Goal: Task Accomplishment & Management: Use online tool/utility

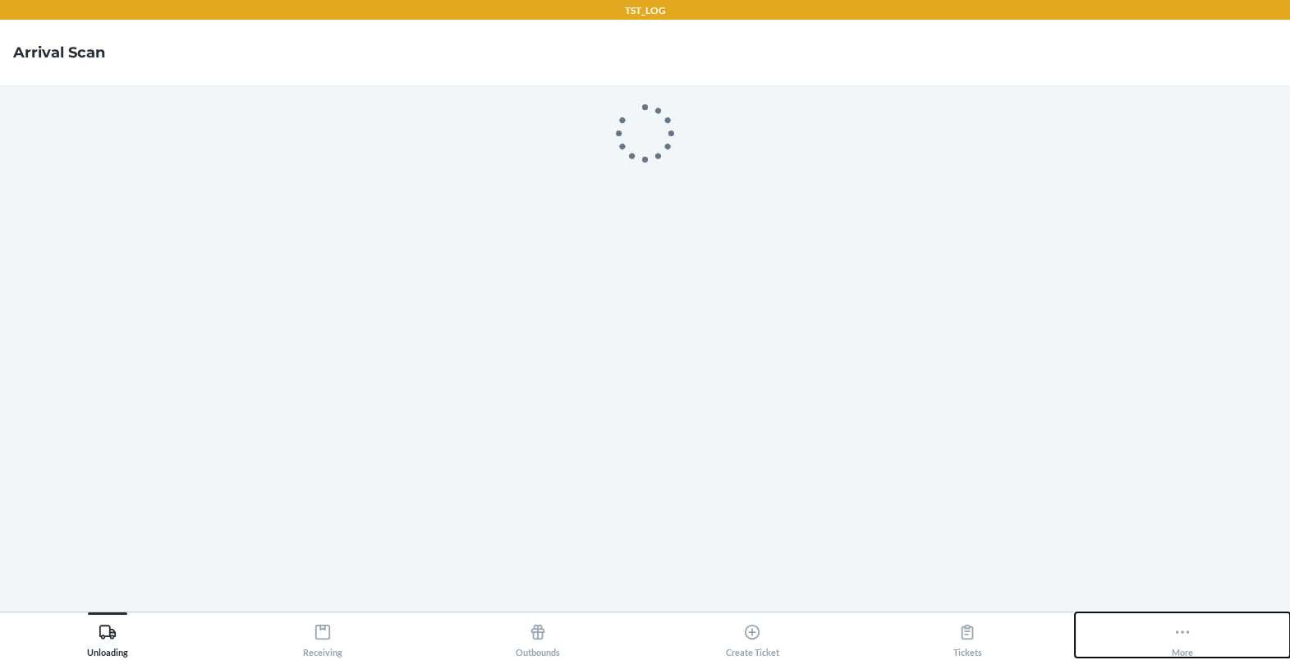
click at [1163, 636] on button "More" at bounding box center [1182, 635] width 215 height 45
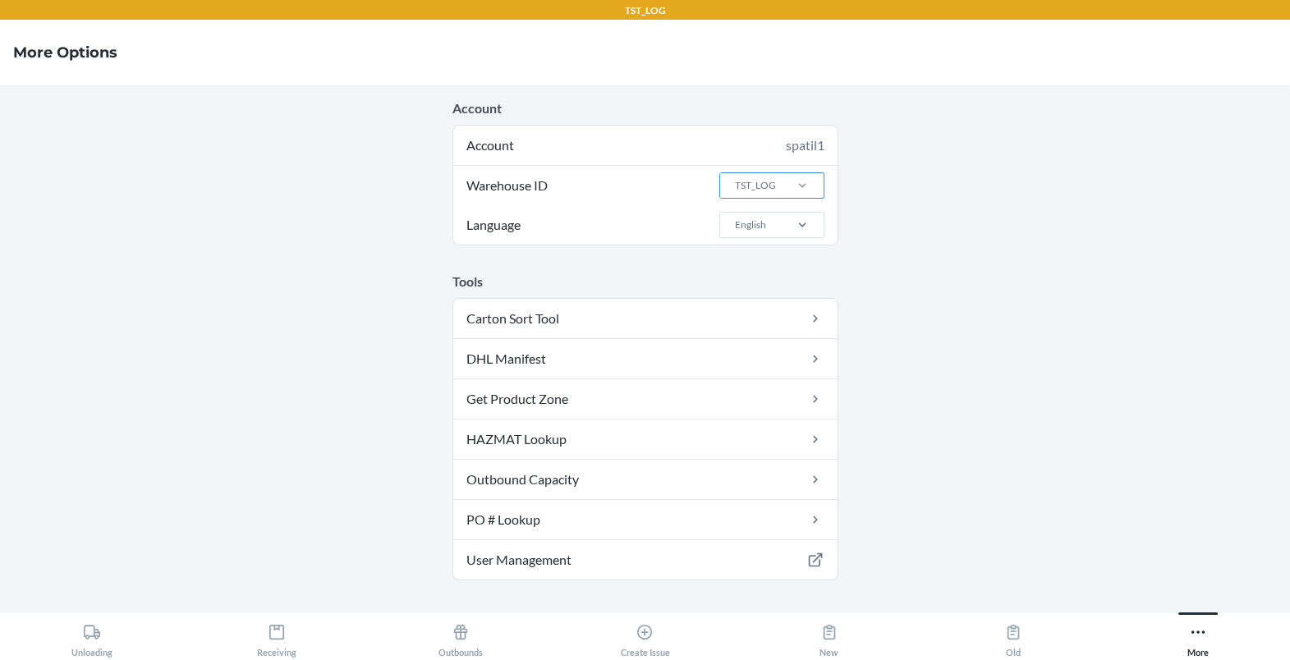
click at [784, 188] on div at bounding box center [802, 185] width 43 height 16
click at [735, 188] on input "Warehouse ID TST_LOG" at bounding box center [734, 185] width 2 height 15
click at [762, 188] on div "TST_LOG" at bounding box center [755, 185] width 41 height 15
click at [735, 188] on input "Warehouse ID 0 results available. Use Up and Down to choose options, press Ente…" at bounding box center [734, 185] width 2 height 15
click at [762, 188] on div "TST_LOG" at bounding box center [755, 185] width 41 height 15
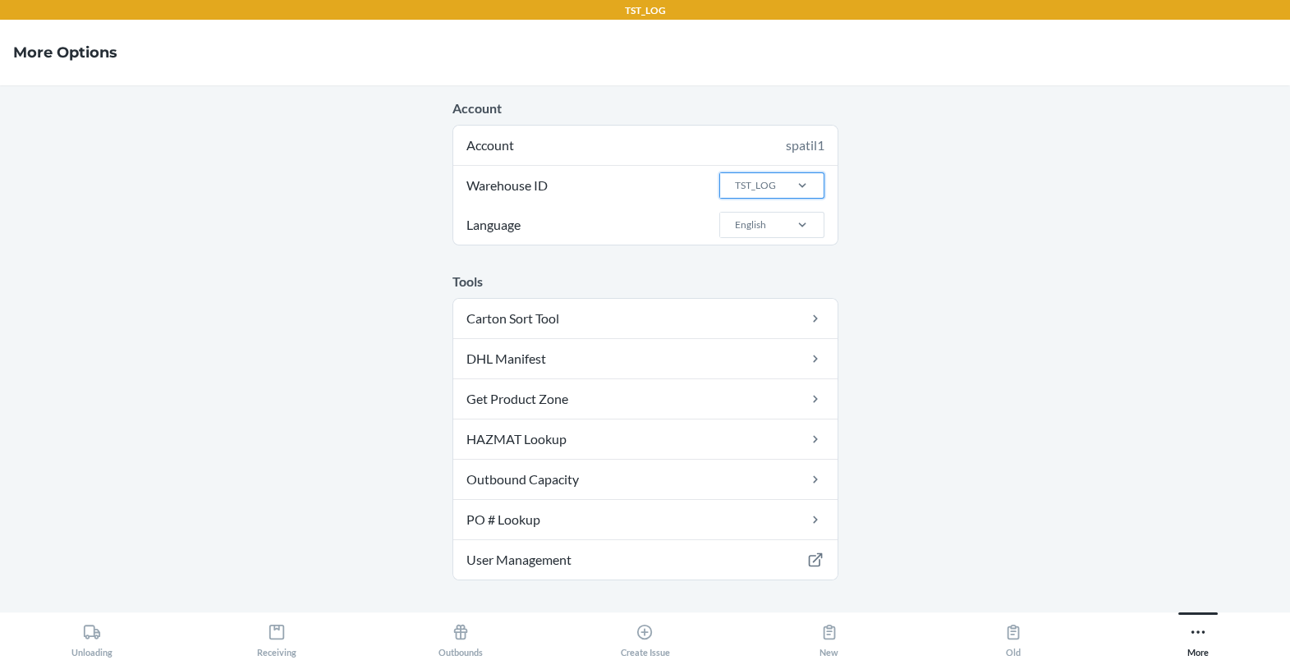
click at [735, 188] on input "Warehouse ID 0 results available. Select is focused ,type to refine list, press…" at bounding box center [734, 185] width 2 height 15
type input "la"
click at [753, 265] on div "LAX1" at bounding box center [776, 251] width 89 height 31
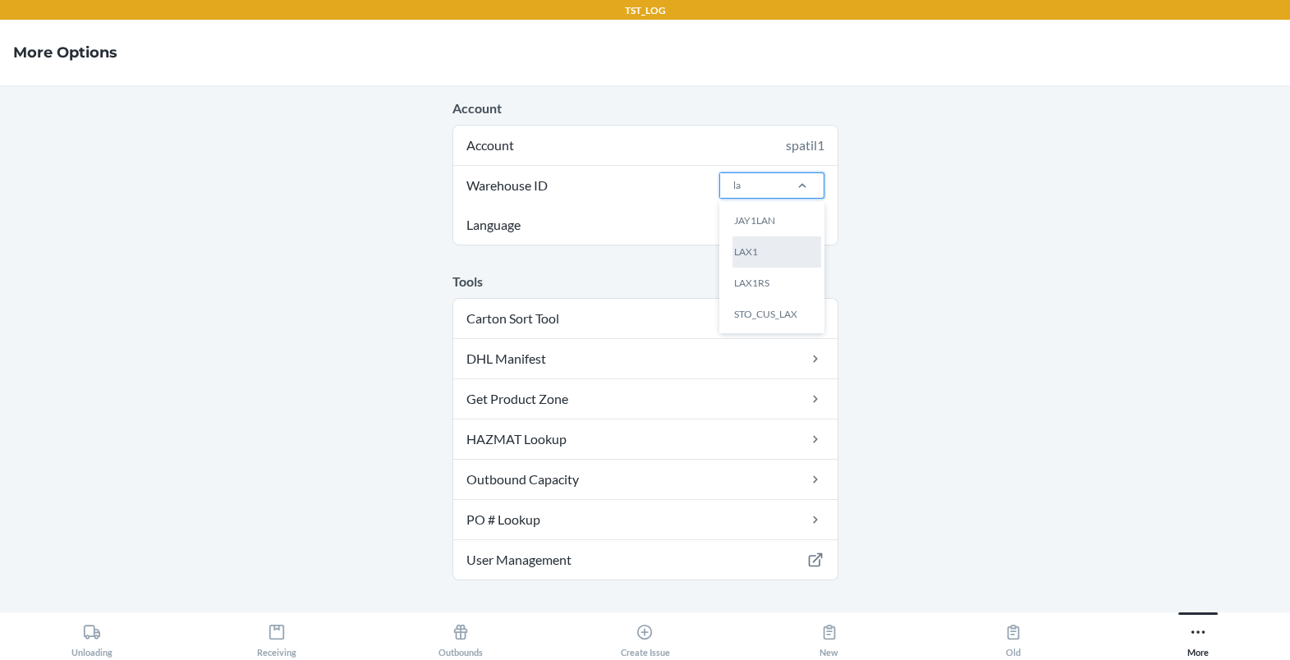
click at [742, 193] on input "la" at bounding box center [737, 185] width 9 height 15
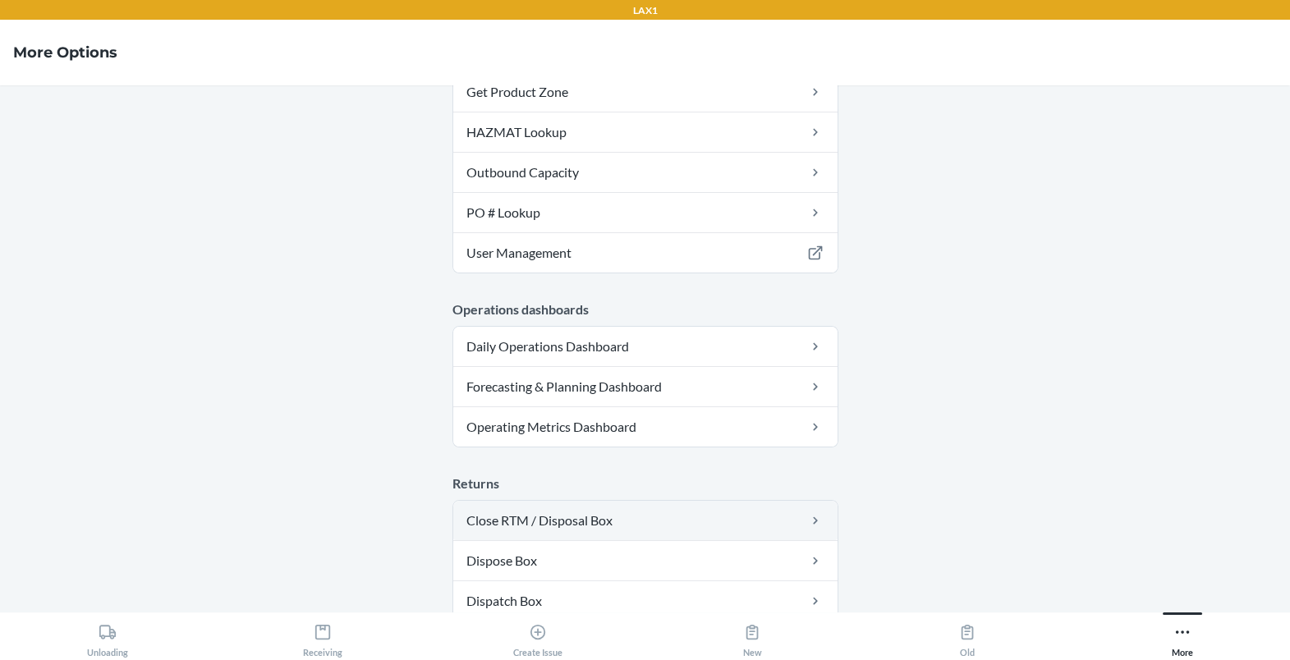
scroll to position [309, 0]
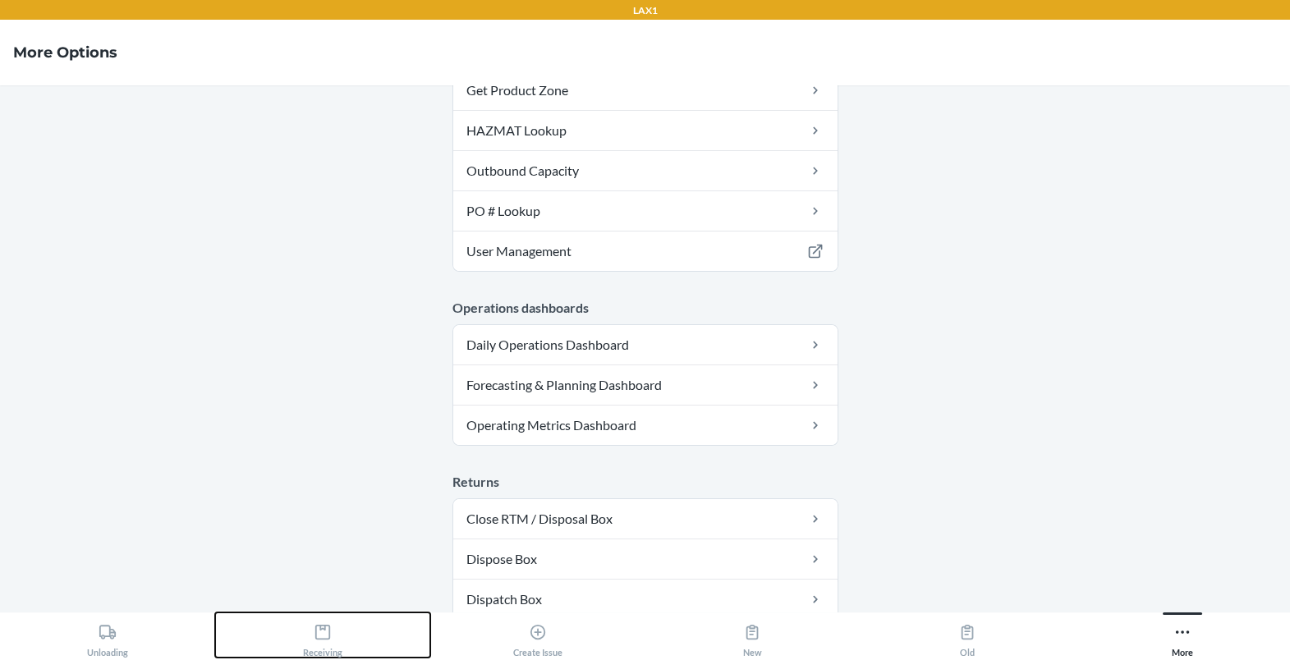
click at [325, 656] on div "Receiving" at bounding box center [322, 637] width 39 height 41
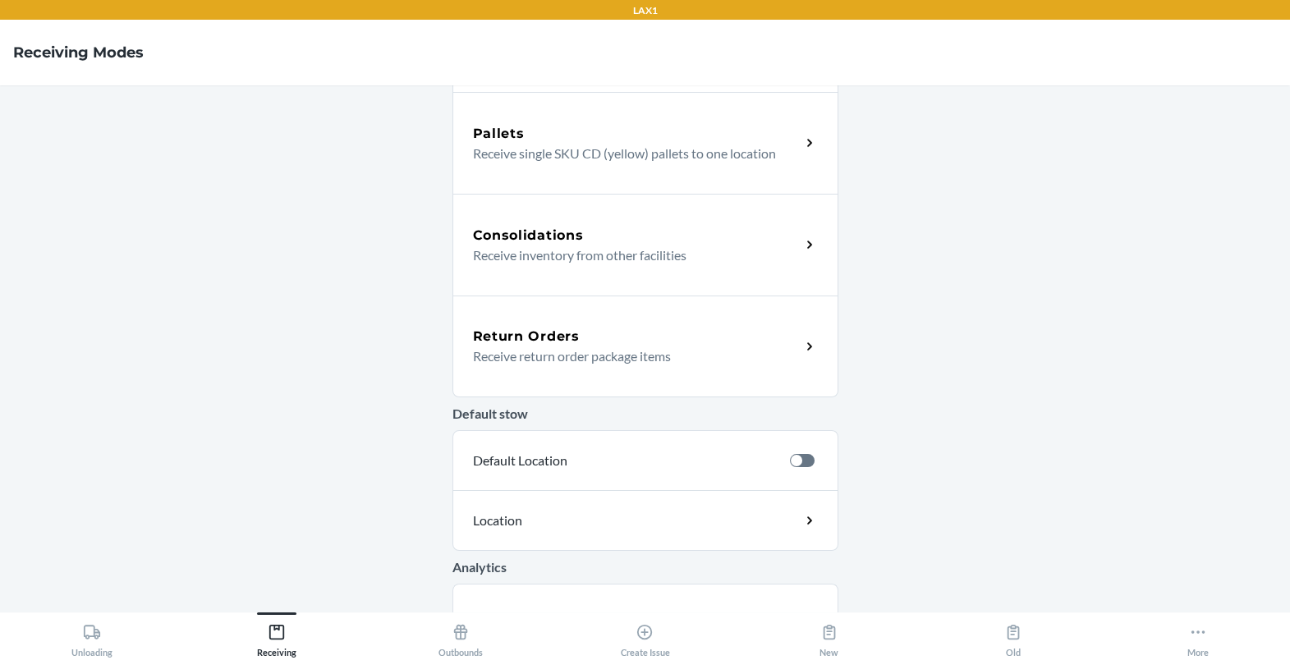
click at [562, 380] on div "Return Orders Receive return order package items" at bounding box center [645, 347] width 386 height 102
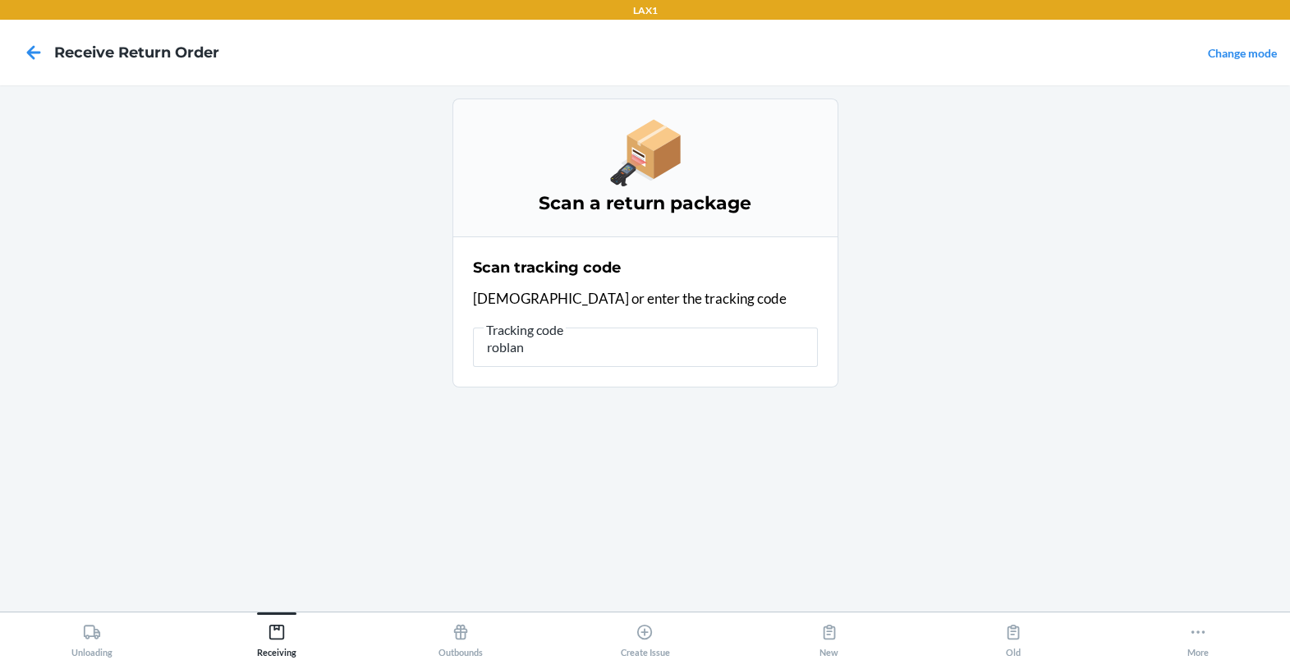
type input "roblank"
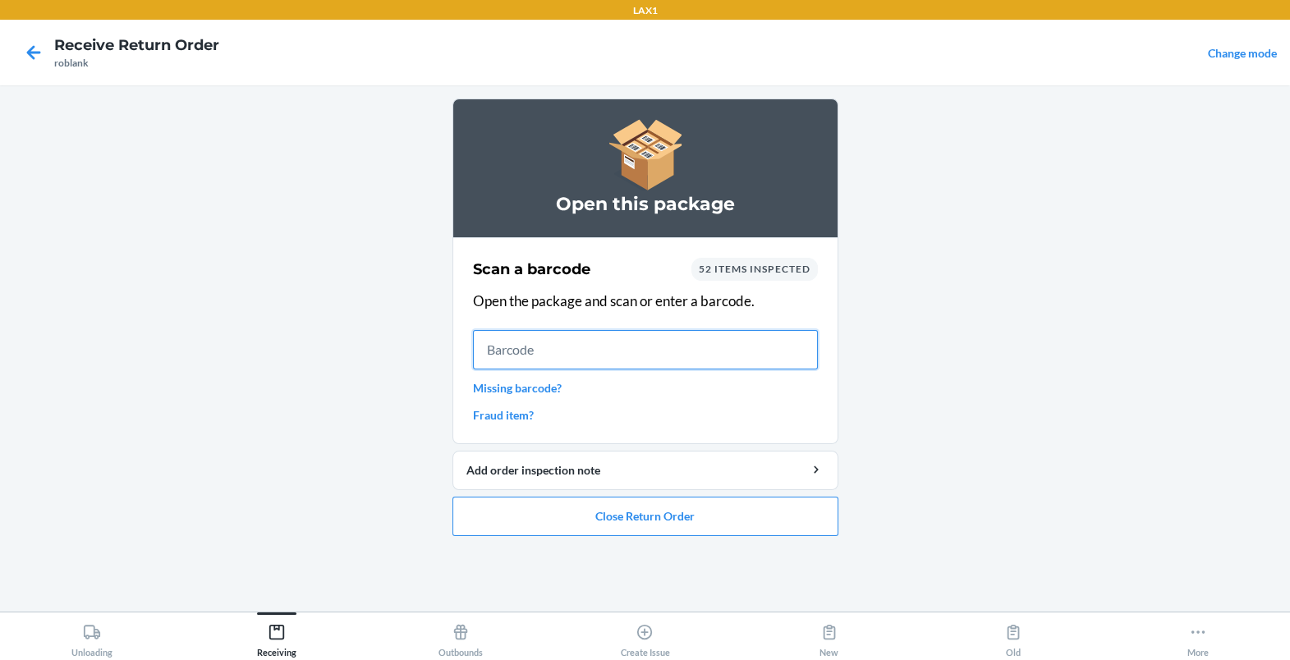
click at [602, 337] on input "text" at bounding box center [645, 349] width 345 height 39
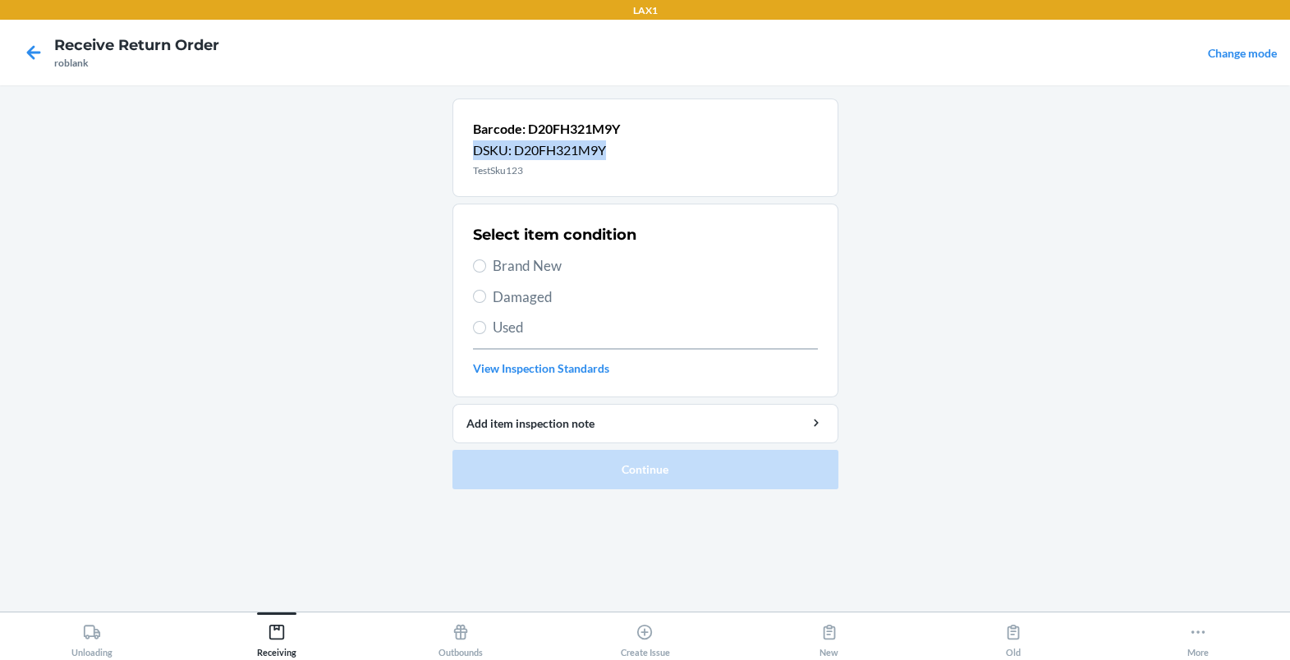
drag, startPoint x: 702, startPoint y: 121, endPoint x: 701, endPoint y: 152, distance: 31.2
click at [701, 152] on div "Barcode: D20FH321M9Y DSKU: D20FH321M9Y TestSku123" at bounding box center [645, 148] width 386 height 99
click at [557, 362] on link "View Inspection Standards" at bounding box center [645, 368] width 345 height 17
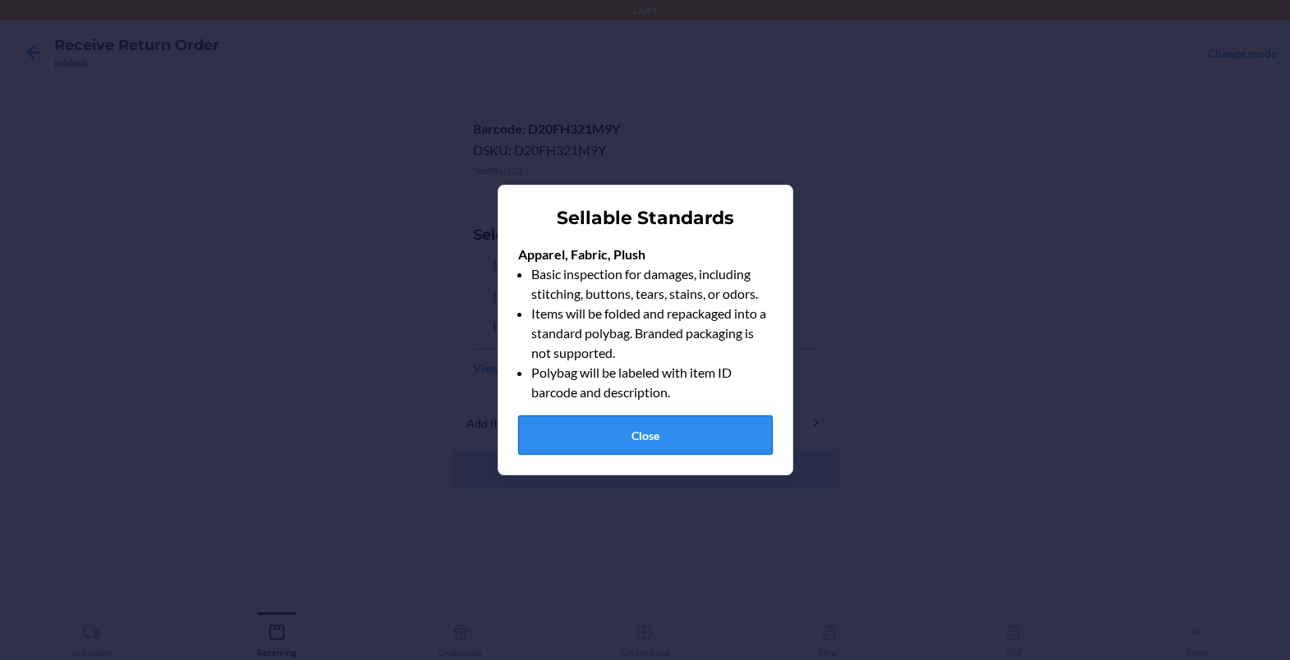
click at [535, 442] on button "Close" at bounding box center [645, 435] width 255 height 39
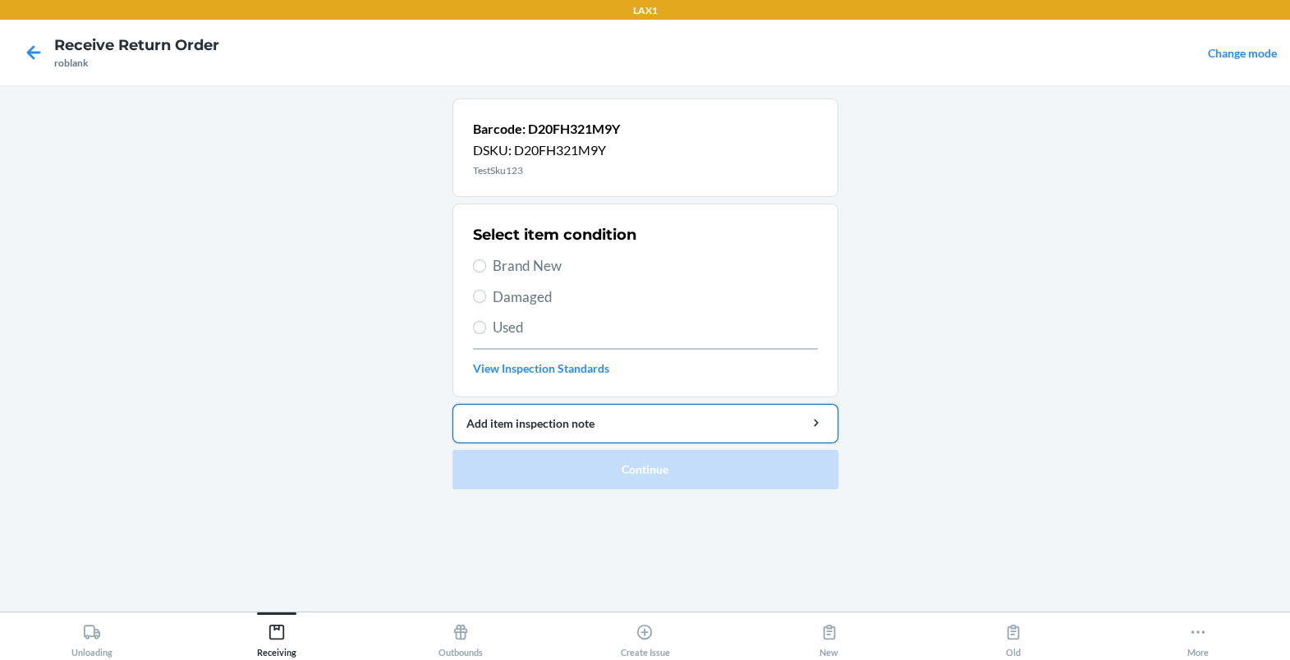
click at [567, 424] on div "Add item inspection note" at bounding box center [645, 423] width 358 height 17
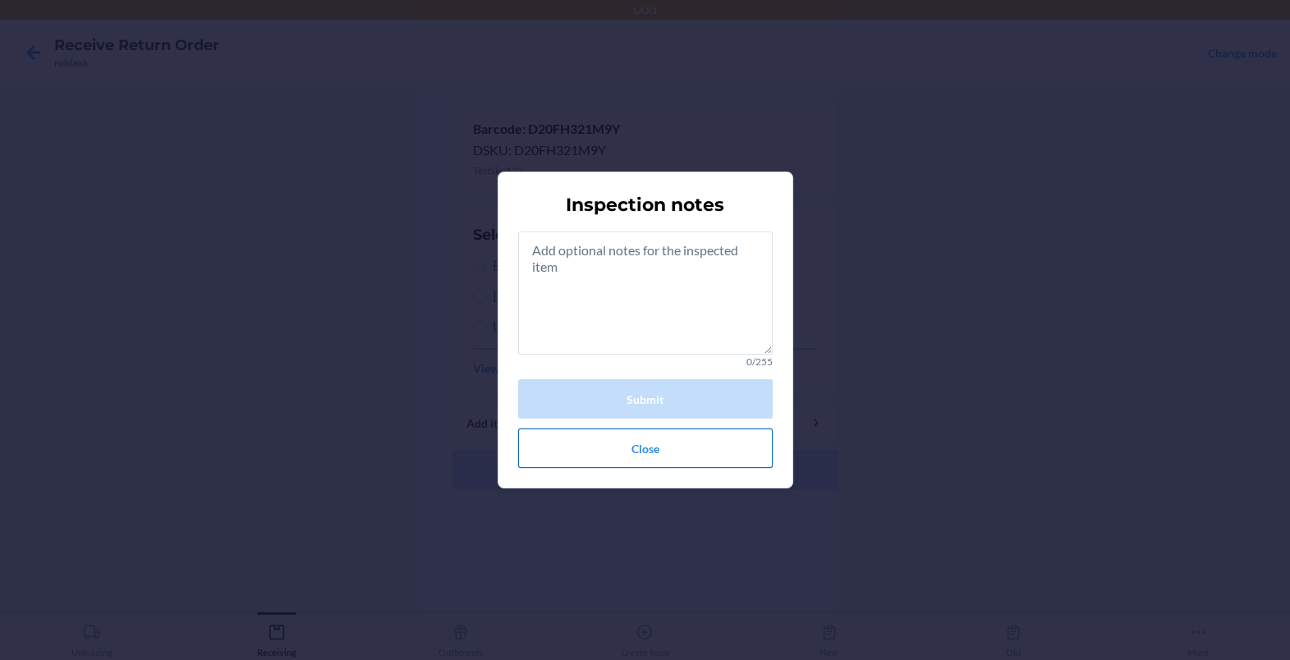
click at [595, 451] on button "Close" at bounding box center [645, 448] width 255 height 39
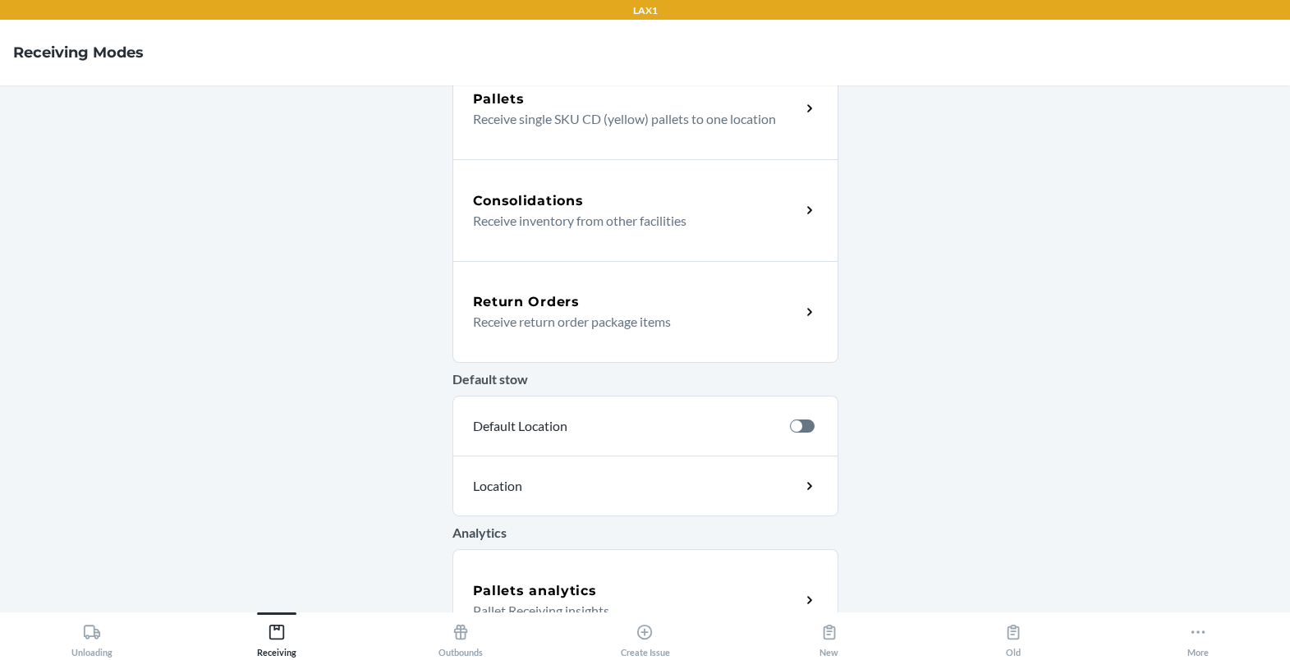
scroll to position [342, 0]
click at [627, 302] on div "Return Orders" at bounding box center [637, 304] width 328 height 20
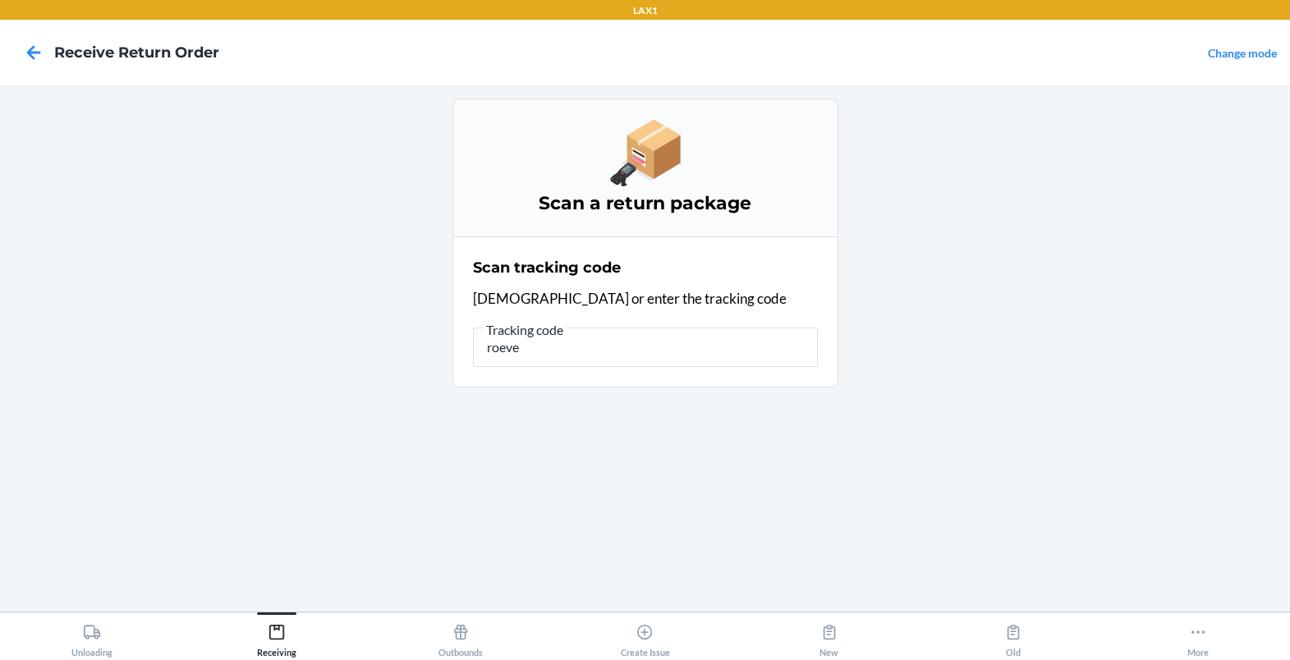
type input "[PERSON_NAME]"
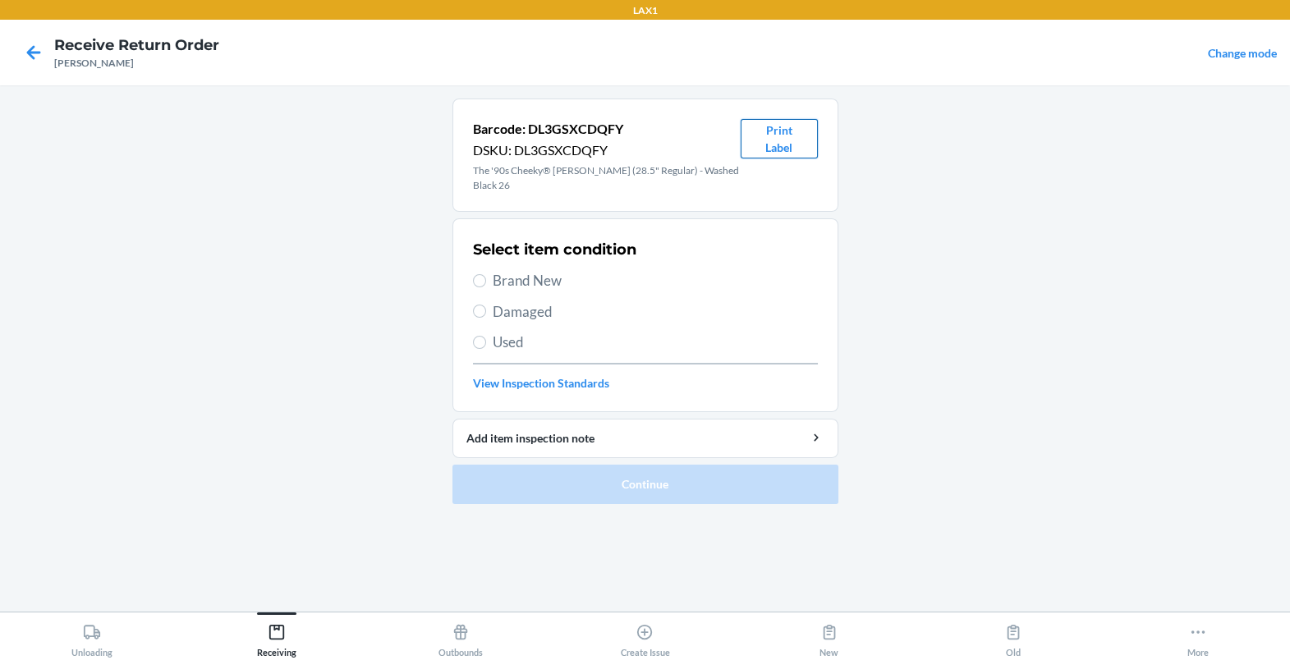
click at [746, 145] on button "Print Label" at bounding box center [779, 138] width 77 height 39
click at [38, 49] on icon at bounding box center [34, 53] width 28 height 28
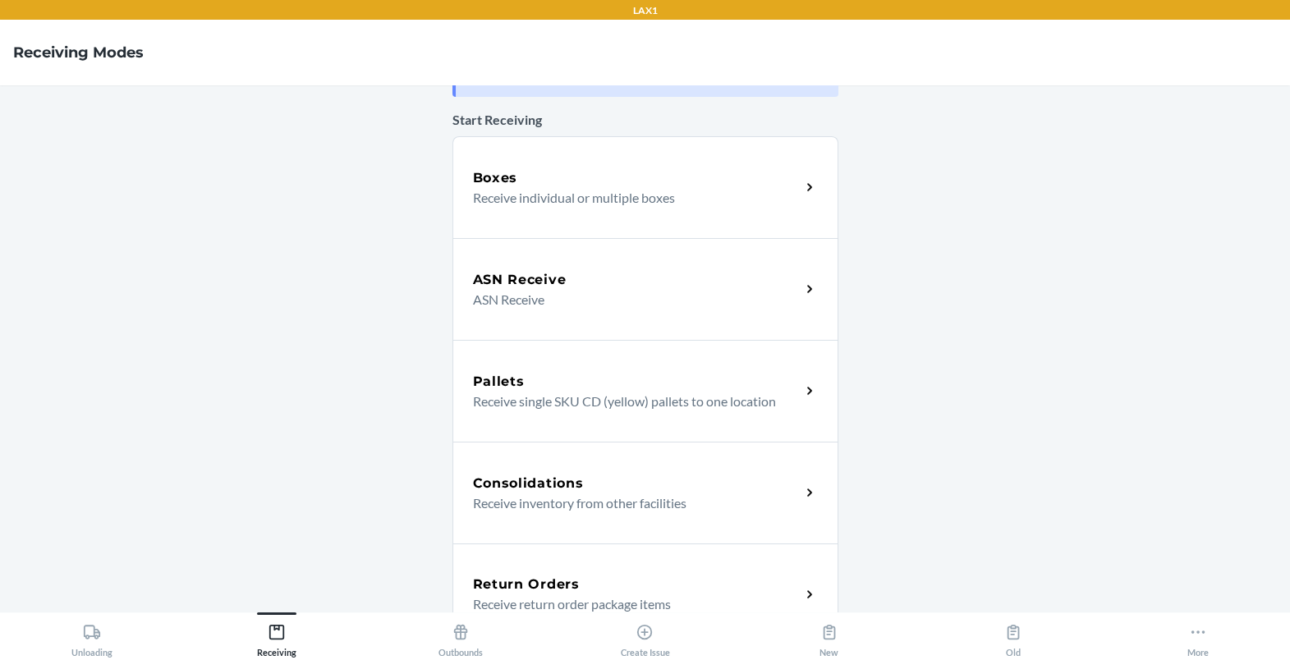
scroll to position [172, 0]
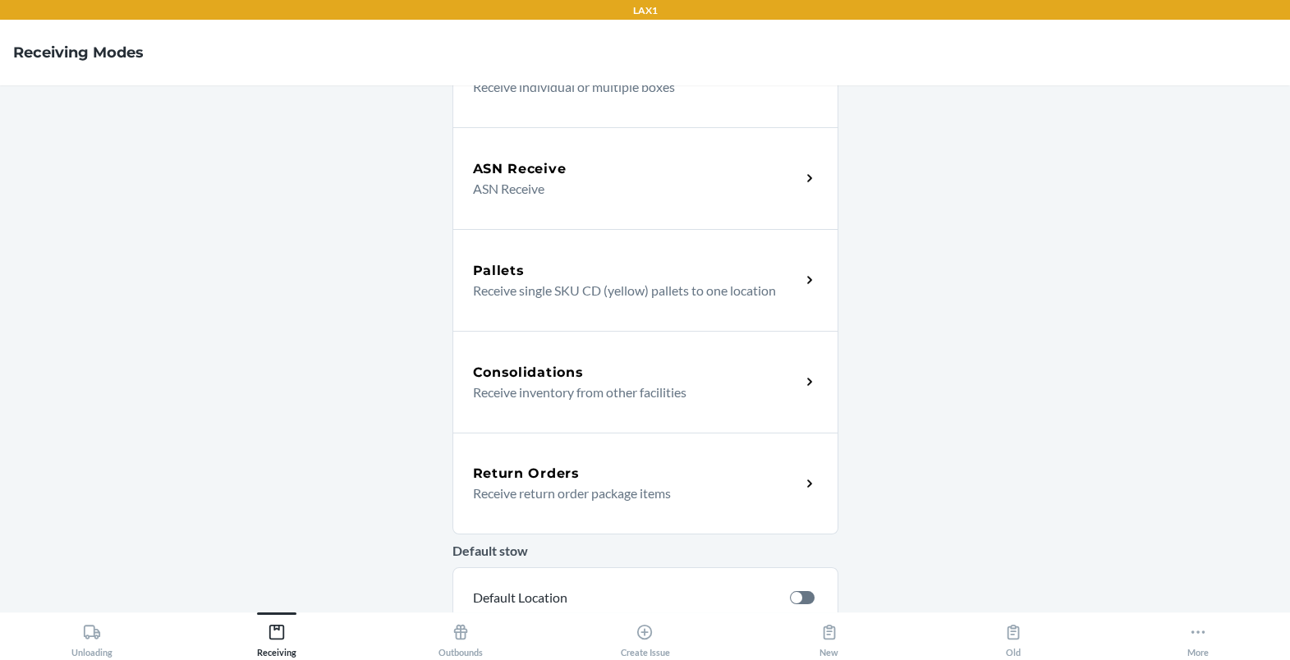
click at [597, 497] on p "Receive return order package items" at bounding box center [630, 494] width 315 height 20
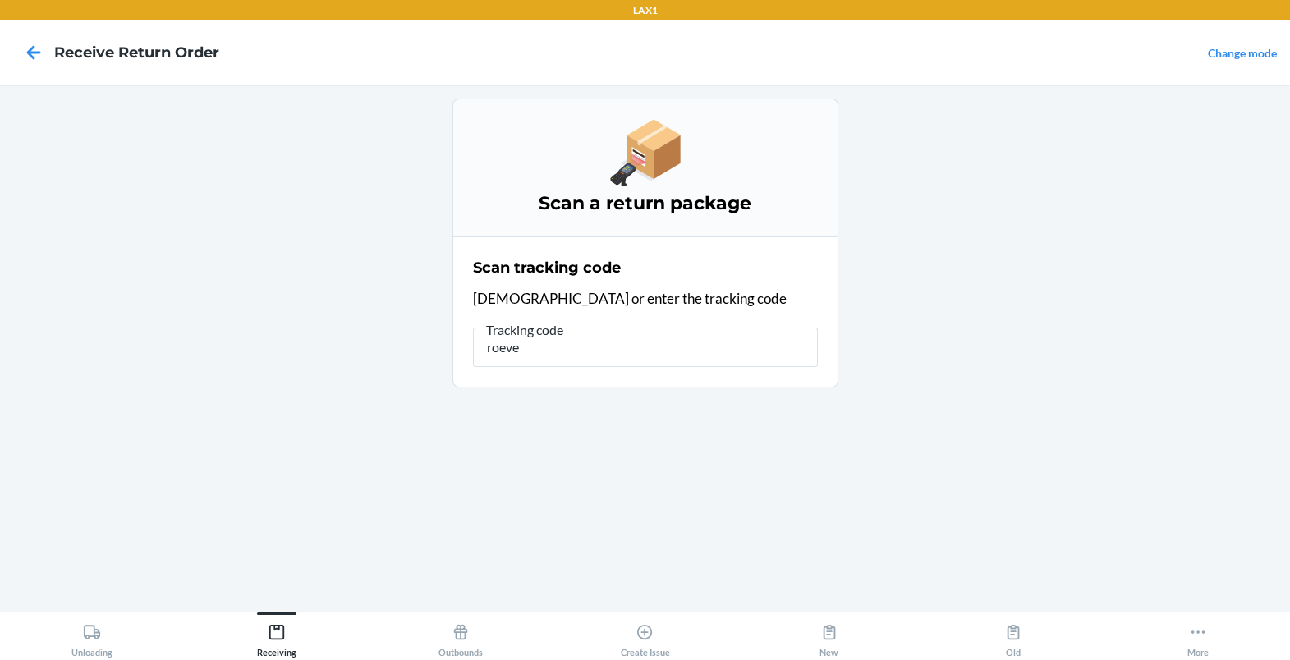
type input "[PERSON_NAME]"
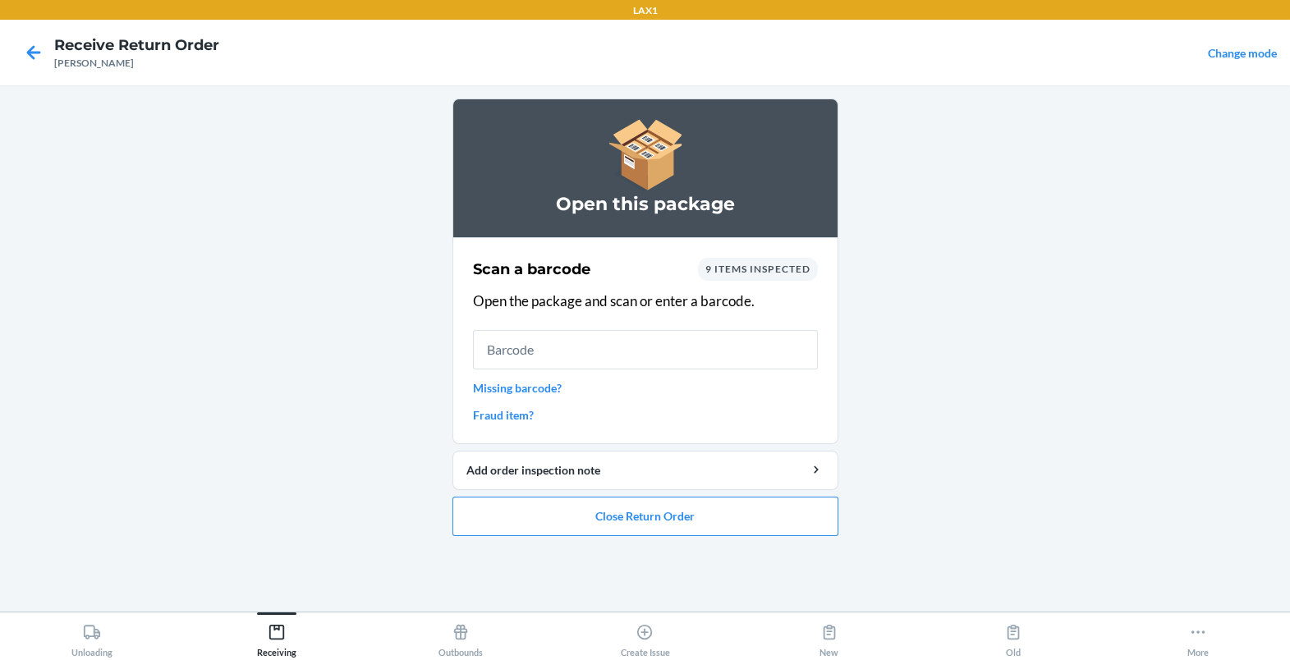
click at [752, 266] on span "9 items inspected" at bounding box center [757, 269] width 105 height 12
click at [770, 269] on span "9 items inspected" at bounding box center [757, 269] width 105 height 12
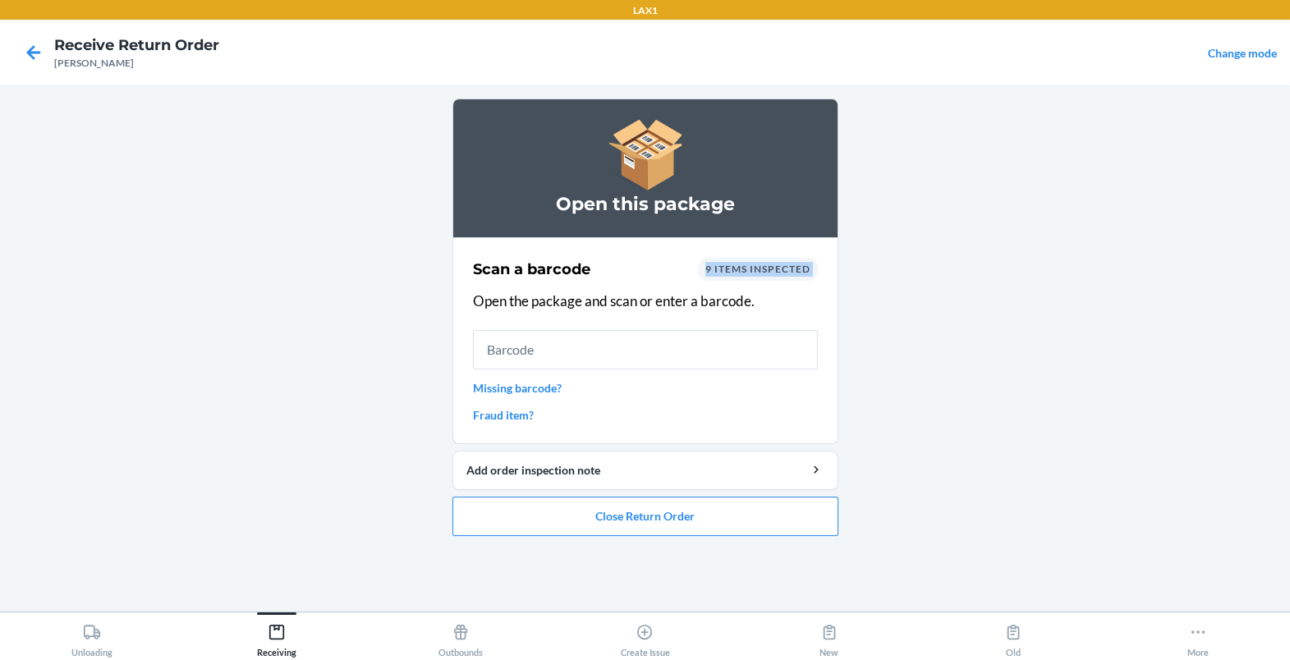
click at [770, 269] on span "9 items inspected" at bounding box center [757, 269] width 105 height 12
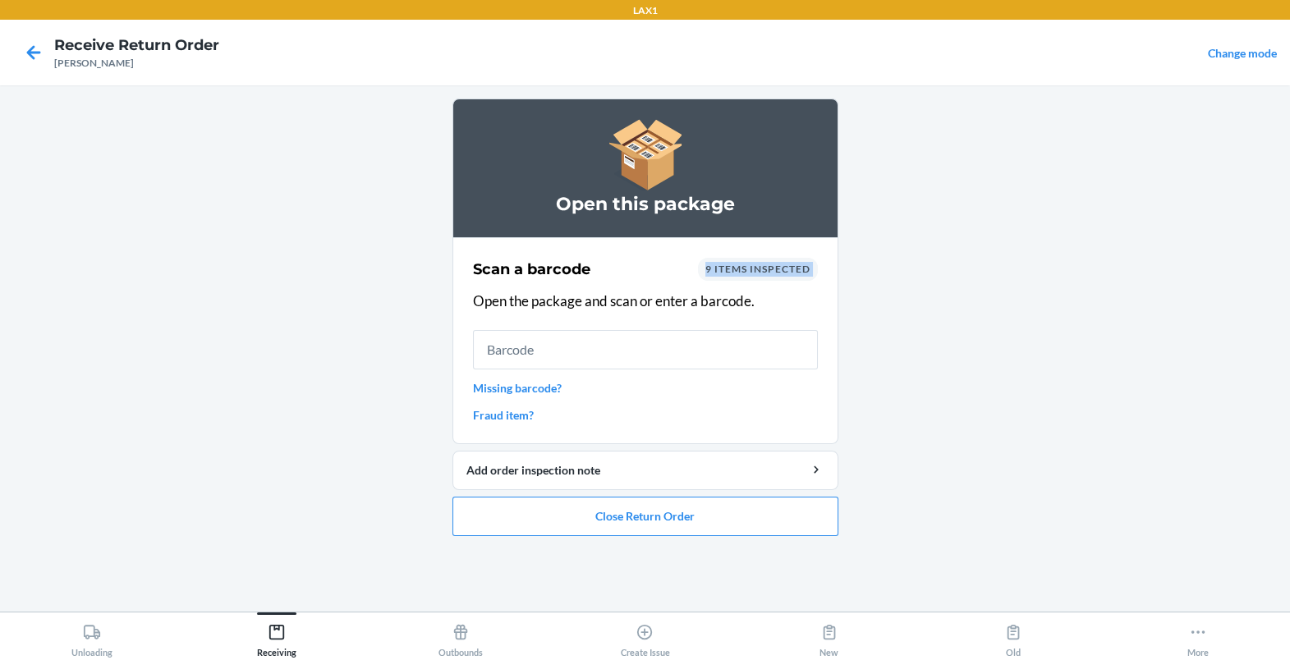
click at [770, 269] on span "9 items inspected" at bounding box center [757, 269] width 105 height 12
click at [740, 265] on span "9 items inspected" at bounding box center [757, 269] width 105 height 12
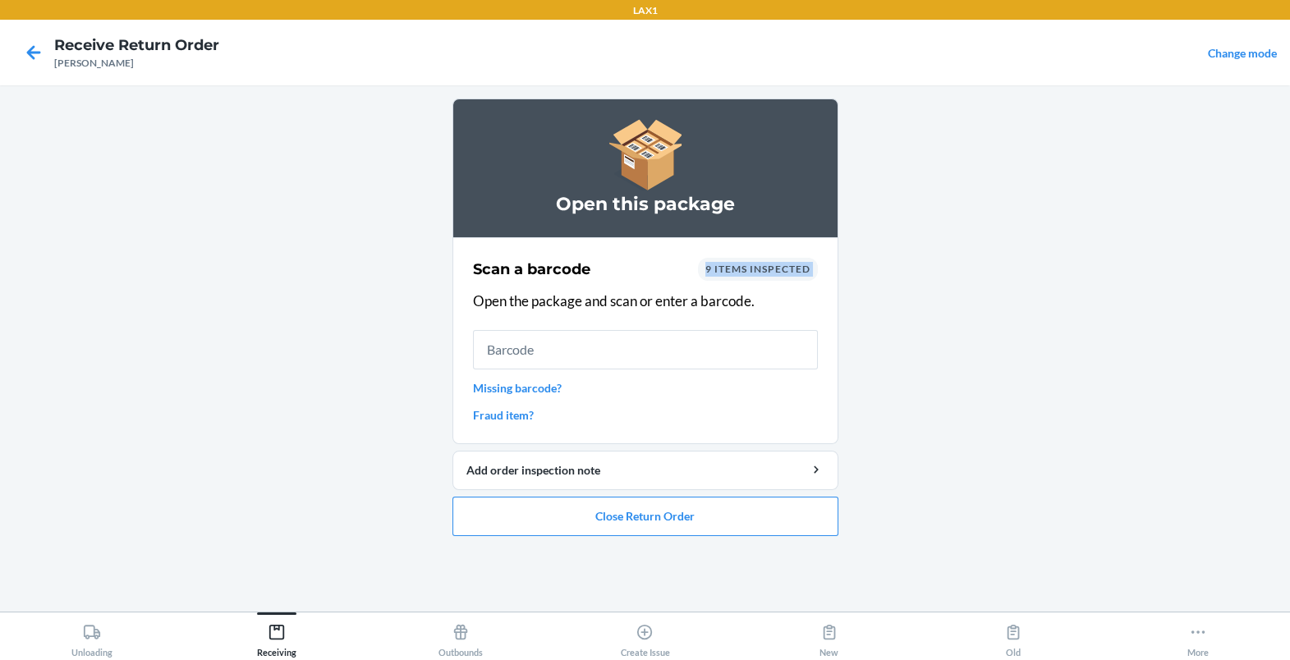
click at [740, 265] on span "9 items inspected" at bounding box center [757, 269] width 105 height 12
click at [33, 53] on icon at bounding box center [34, 52] width 14 height 14
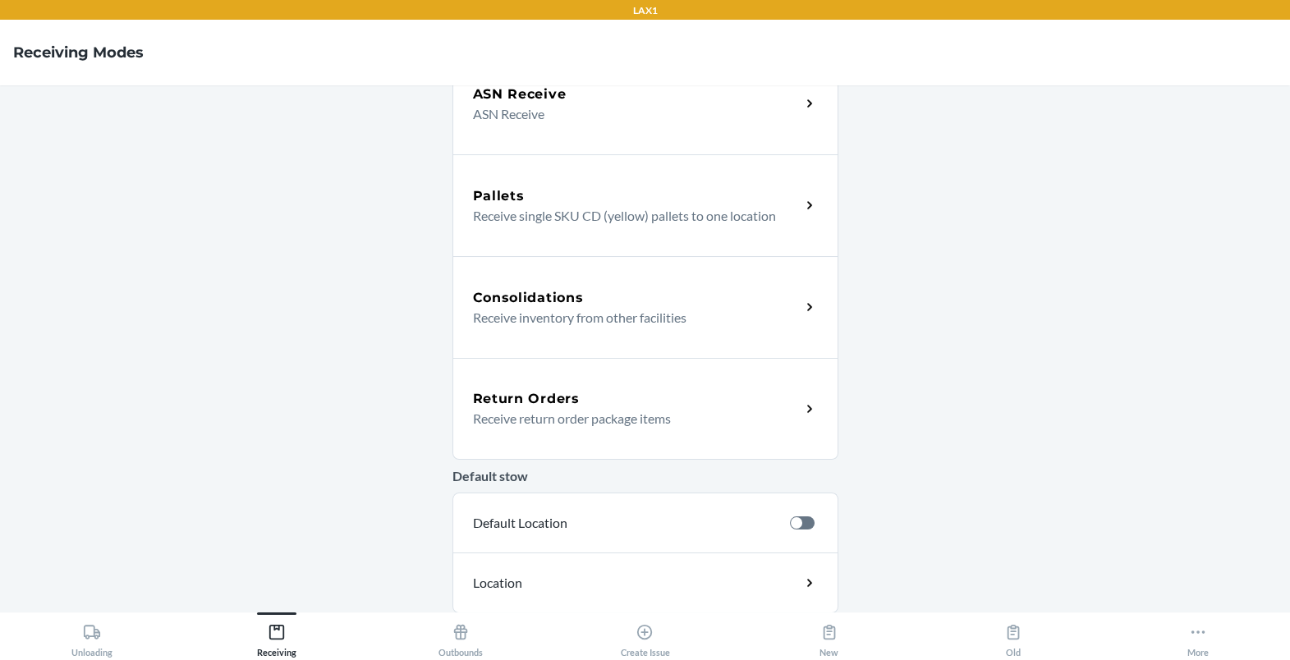
scroll to position [378, 0]
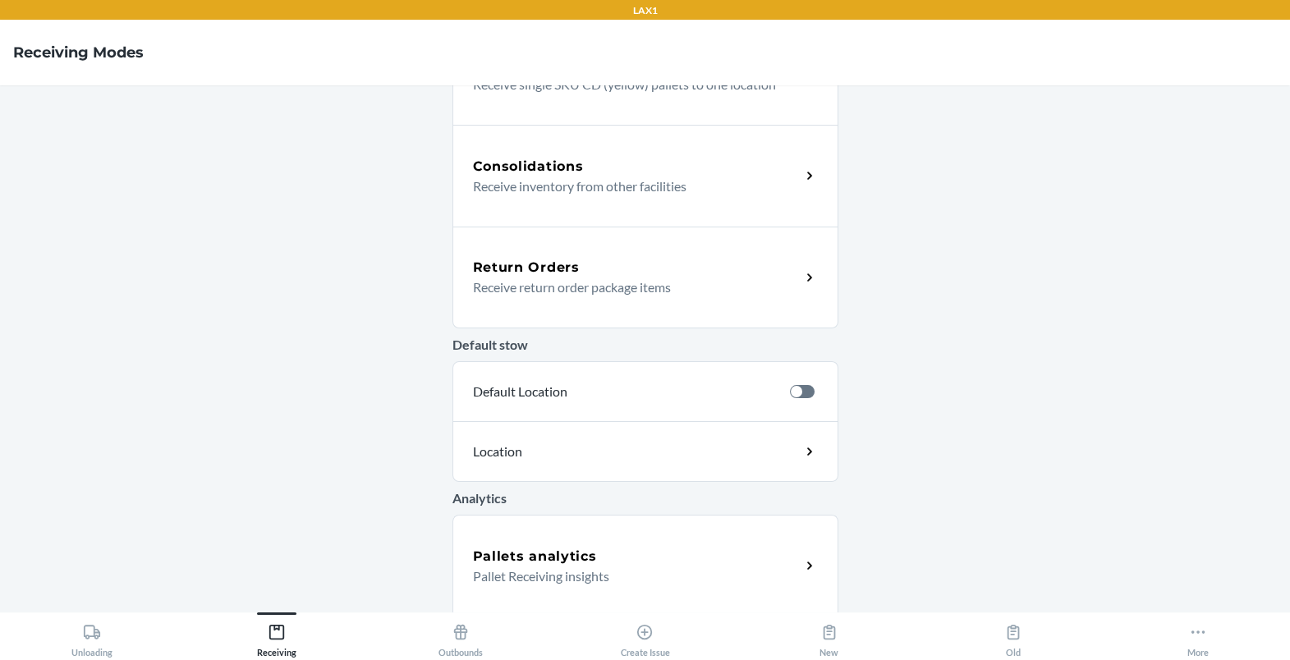
click at [599, 259] on div "Return Orders" at bounding box center [637, 268] width 328 height 20
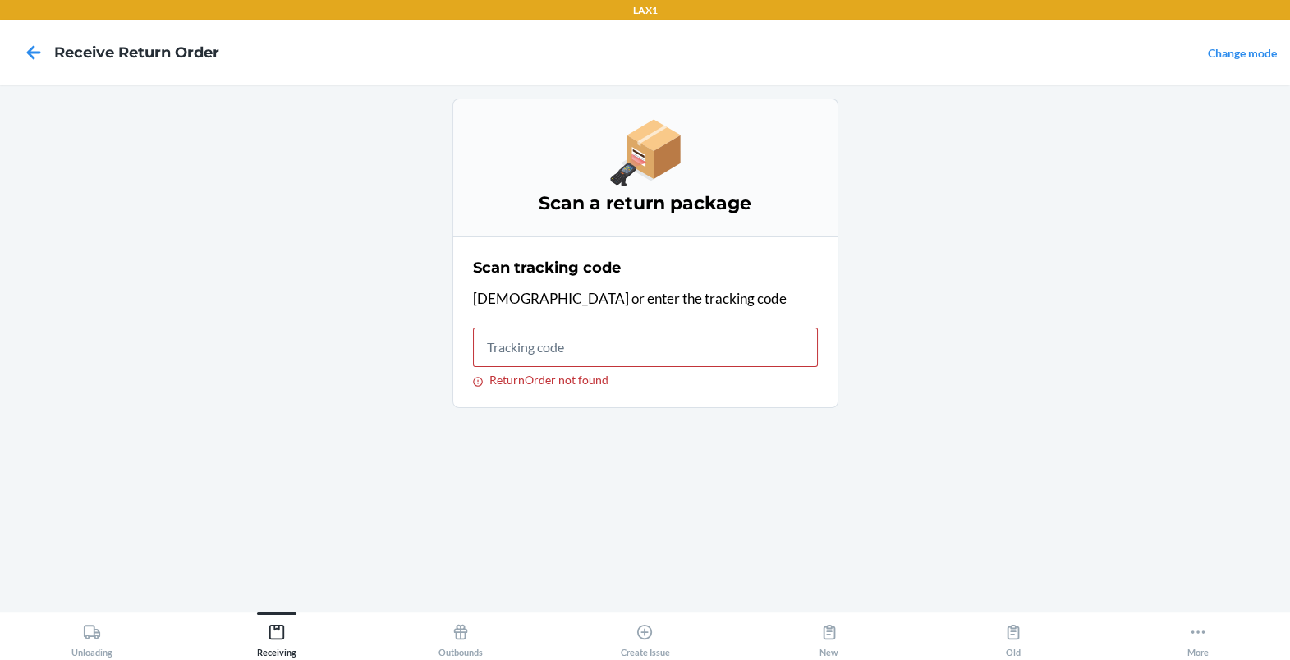
click at [582, 338] on input "ReturnOrder not found" at bounding box center [645, 347] width 345 height 39
click at [570, 356] on input "ReturnOrder not found" at bounding box center [645, 347] width 345 height 39
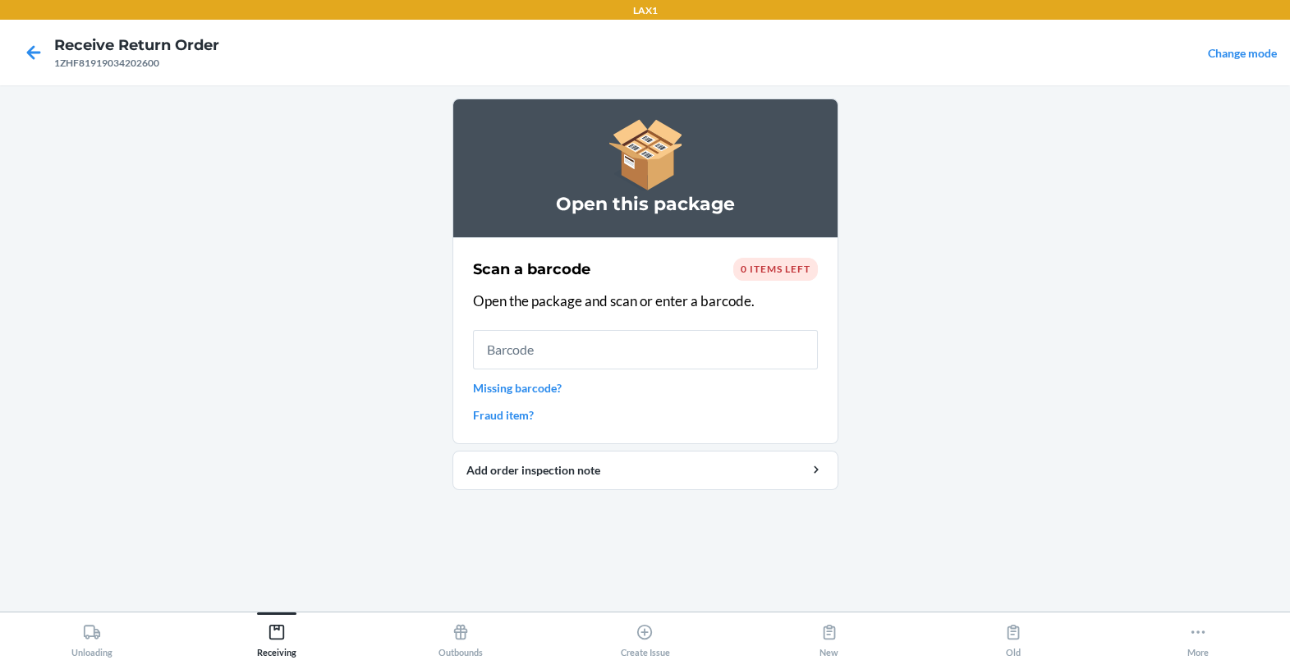
click at [763, 274] on div "0 items left" at bounding box center [775, 269] width 85 height 23
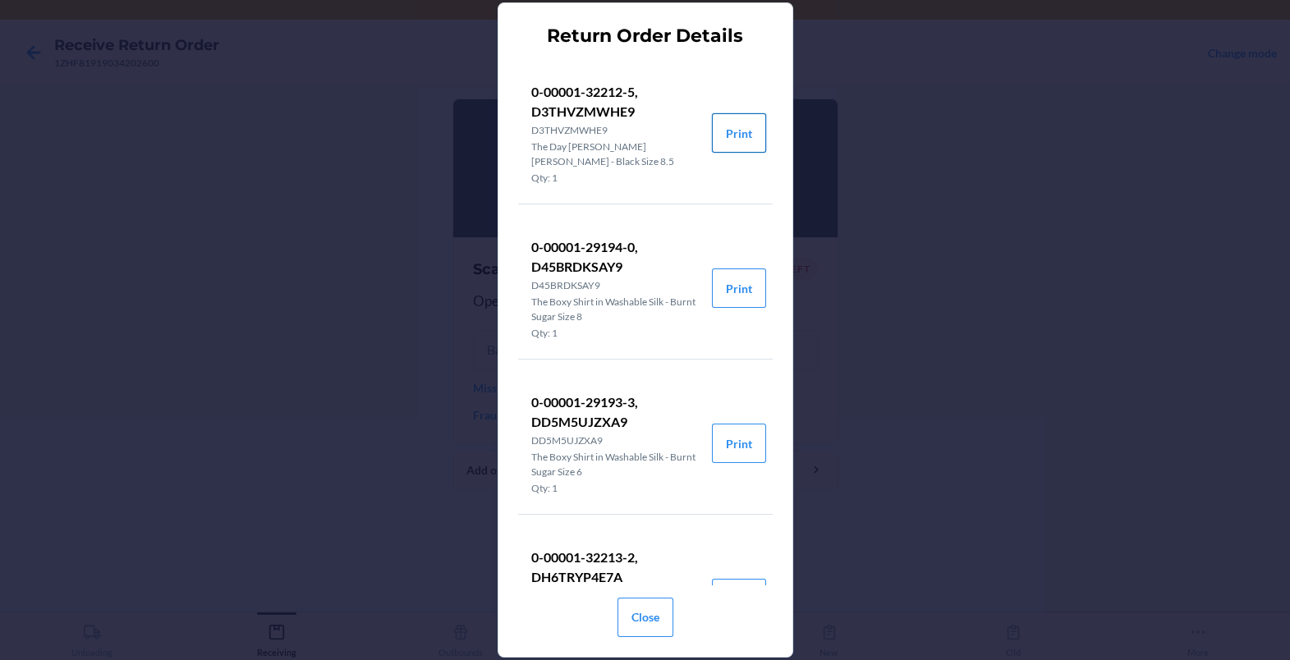
click at [751, 117] on button "Print" at bounding box center [739, 132] width 54 height 39
click at [912, 522] on div "Return Order Details 0-00001-32212-5, D3THVZMWHE9 D3THVZMWHE9 The Day [PERSON_N…" at bounding box center [645, 330] width 1290 height 660
click at [938, 293] on div "Return Order Details 0-00001-32212-5, D3THVZMWHE9 D3THVZMWHE9 The Day [PERSON_N…" at bounding box center [645, 330] width 1290 height 660
click at [641, 615] on button "Close" at bounding box center [646, 617] width 56 height 39
